Goal: Transaction & Acquisition: Purchase product/service

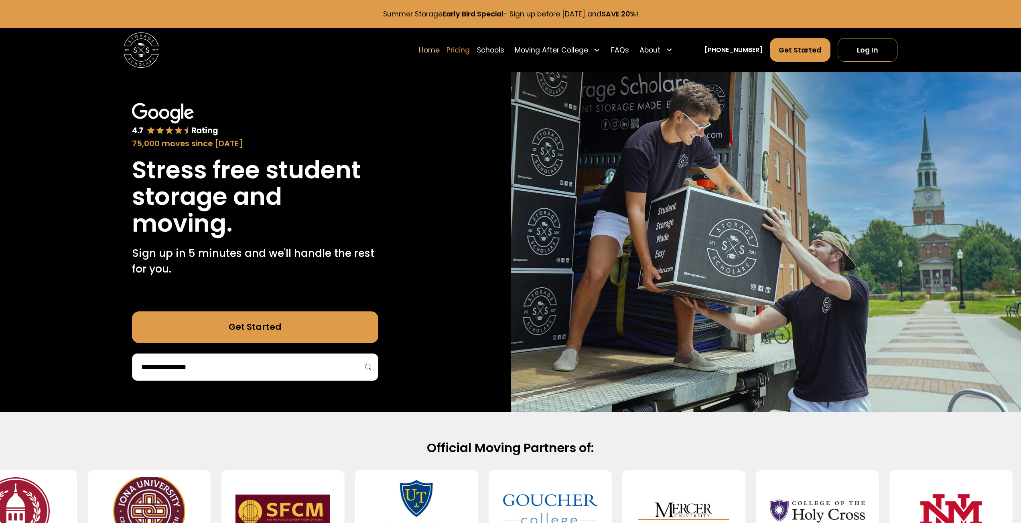
click at [470, 50] on link "Pricing" at bounding box center [457, 50] width 23 height 24
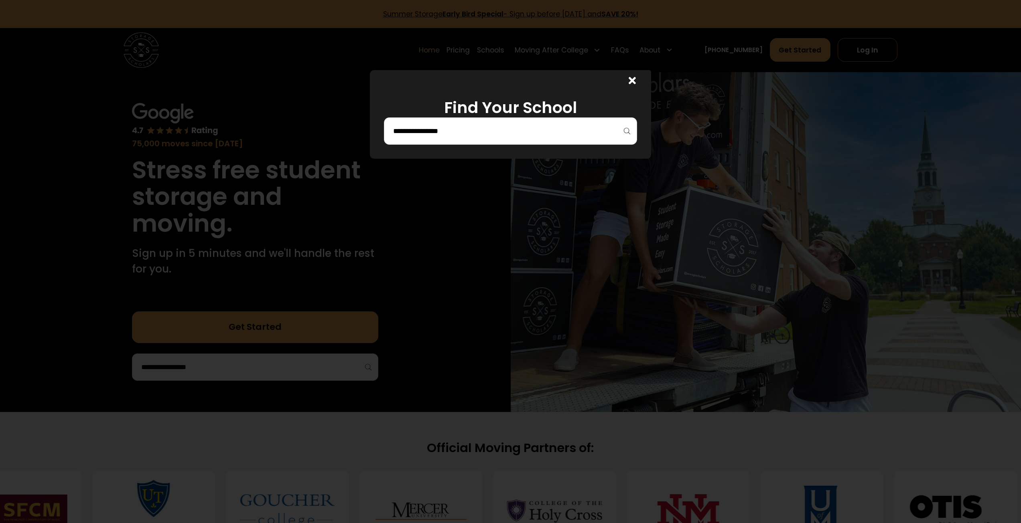
click at [582, 129] on input "search" at bounding box center [510, 131] width 236 height 14
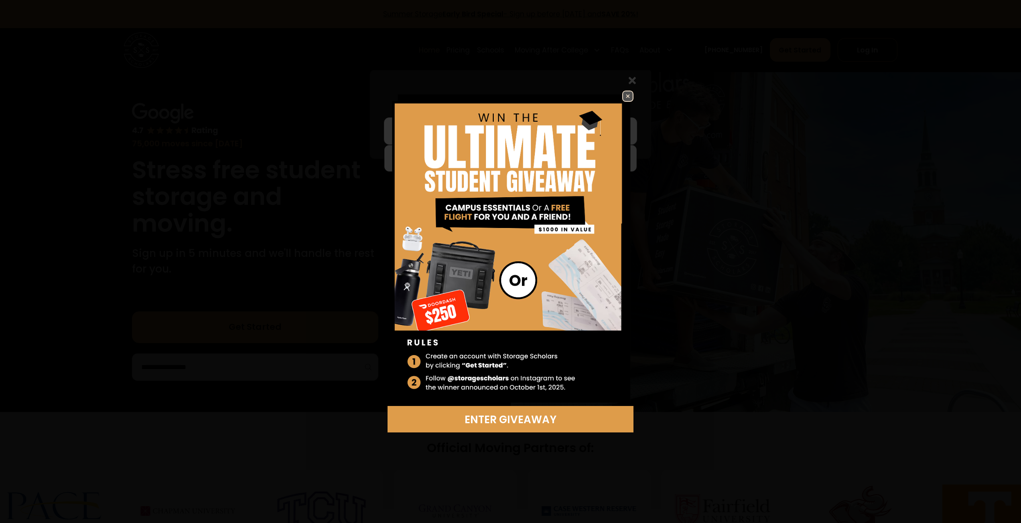
click at [629, 99] on img at bounding box center [628, 96] width 10 height 10
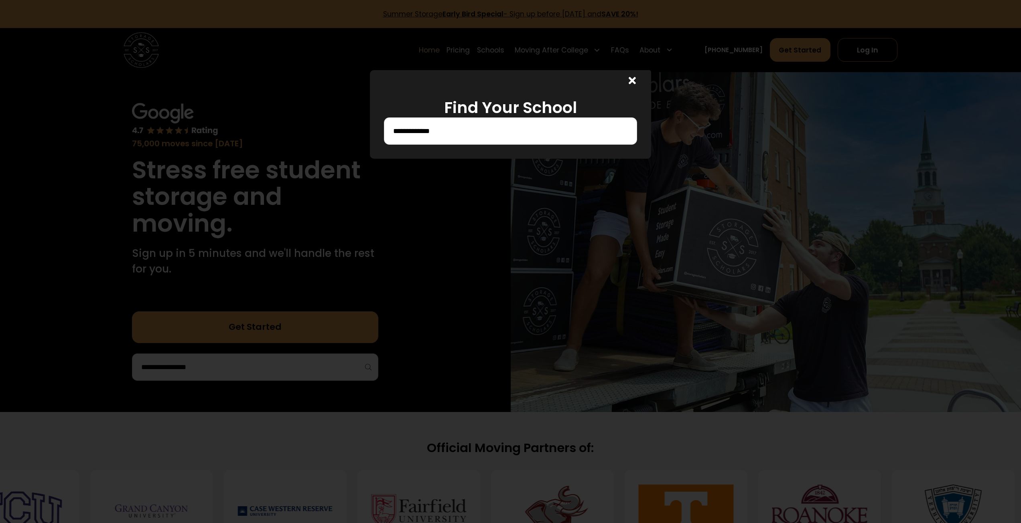
click at [515, 130] on input "**********" at bounding box center [510, 131] width 236 height 14
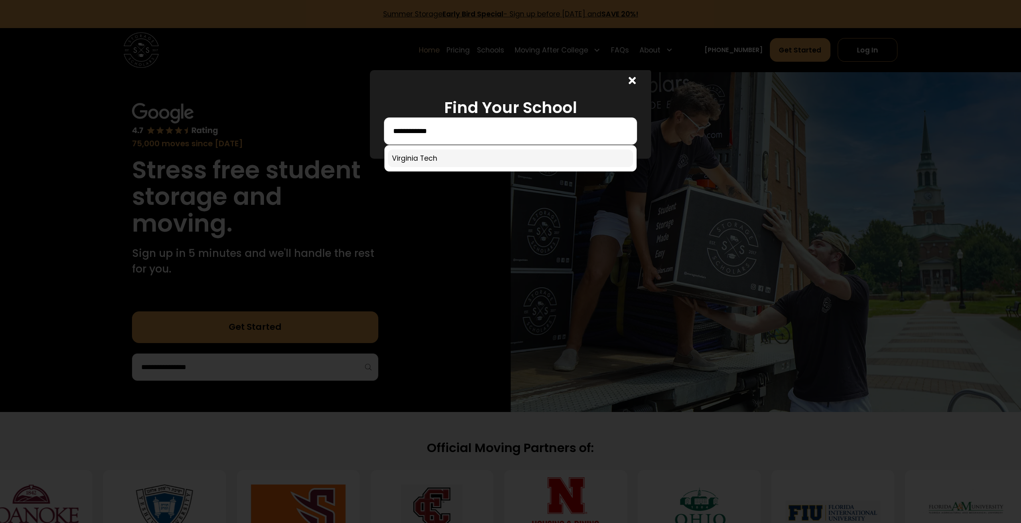
type input "**********"
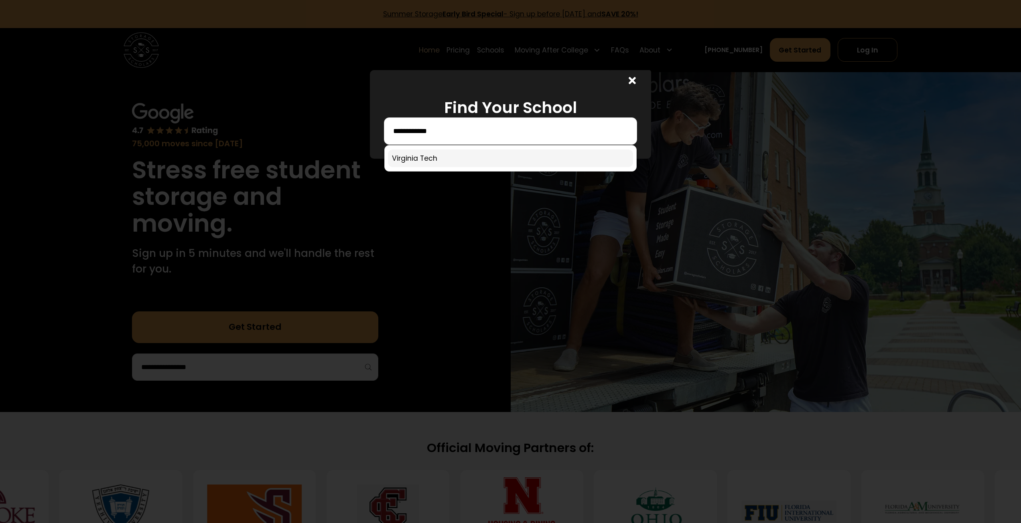
click at [465, 155] on link at bounding box center [510, 159] width 245 height 18
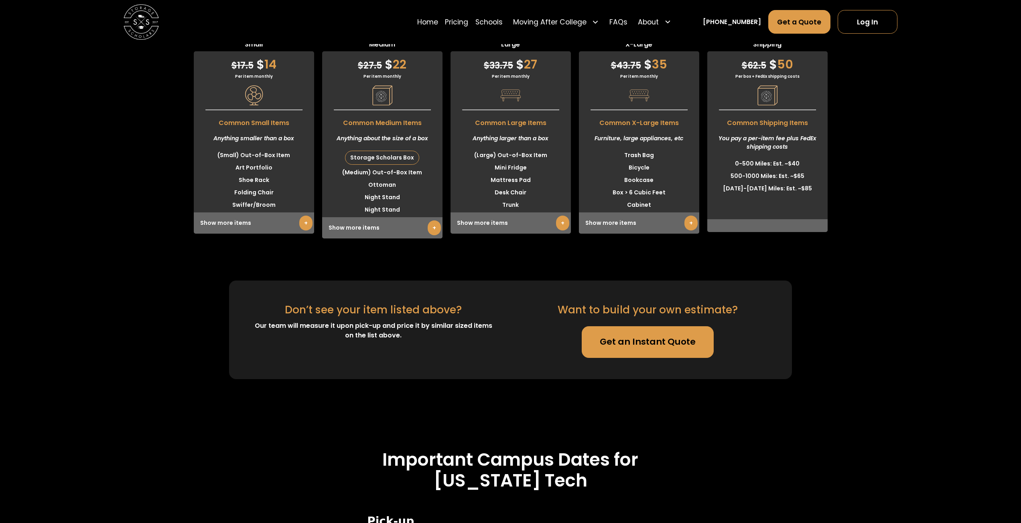
scroll to position [2275, 0]
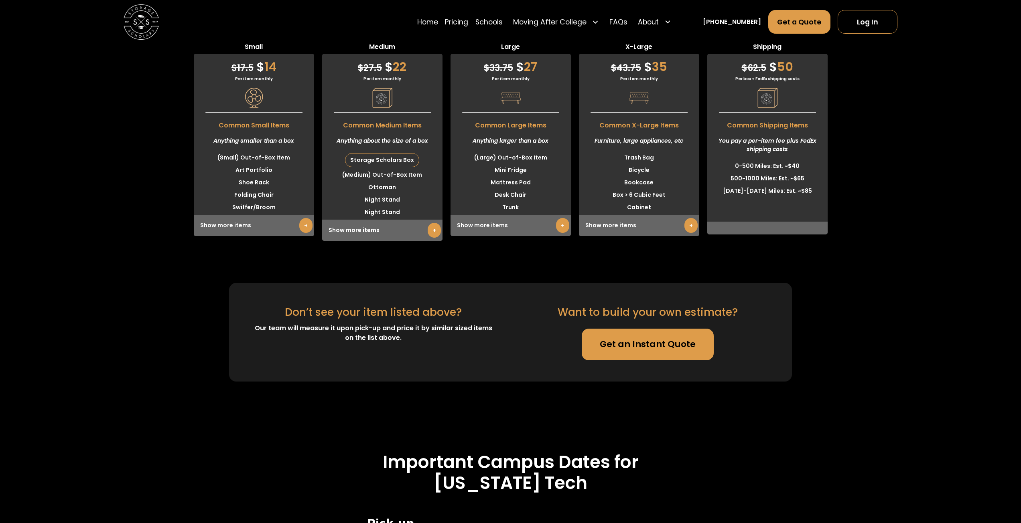
click at [560, 228] on link "+" at bounding box center [562, 225] width 13 height 15
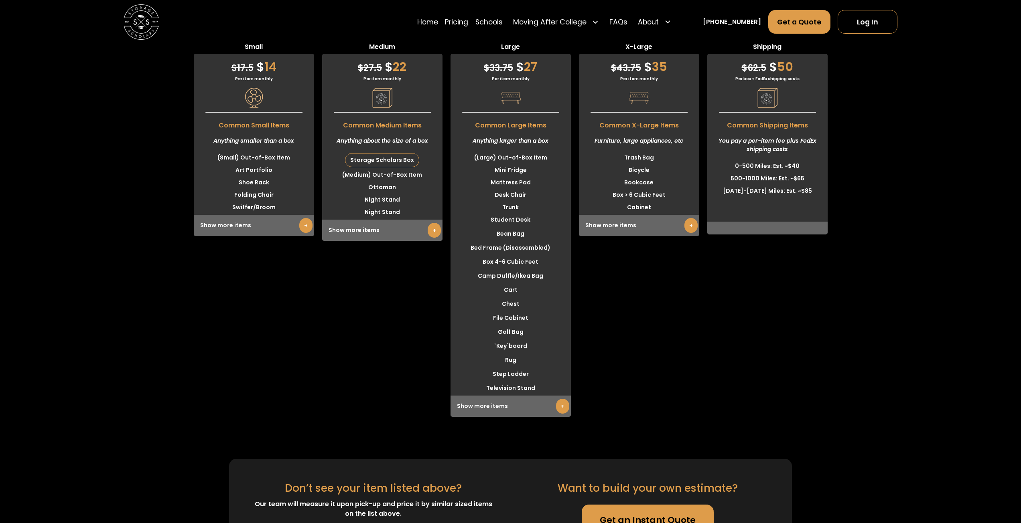
click at [435, 235] on link "+" at bounding box center [434, 230] width 13 height 15
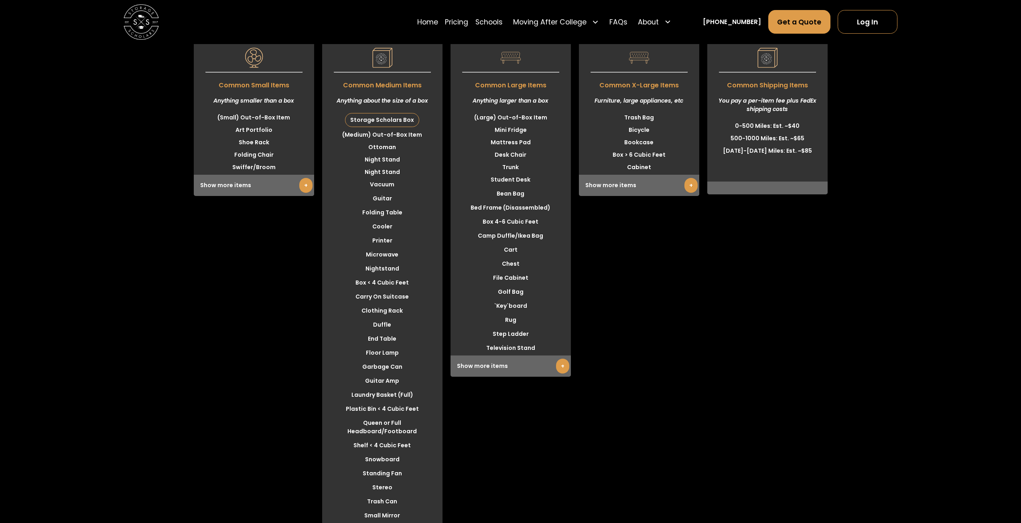
scroll to position [2355, 0]
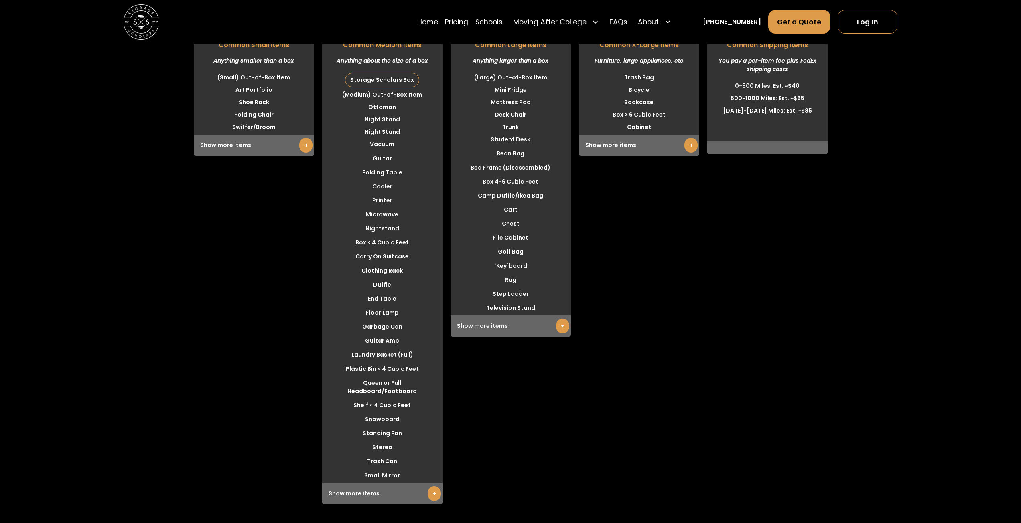
click at [689, 147] on link "+" at bounding box center [690, 145] width 13 height 15
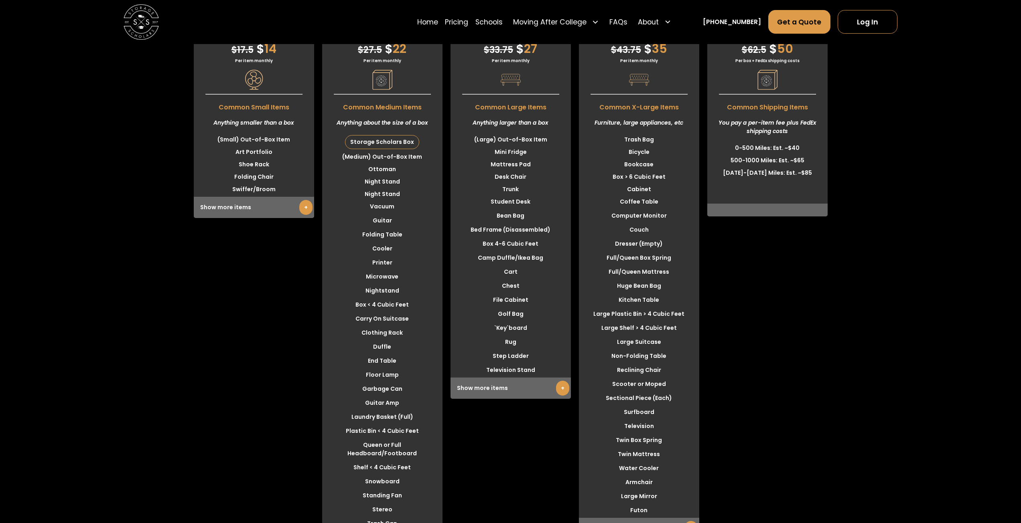
scroll to position [2275, 0]
